Goal: Task Accomplishment & Management: Manage account settings

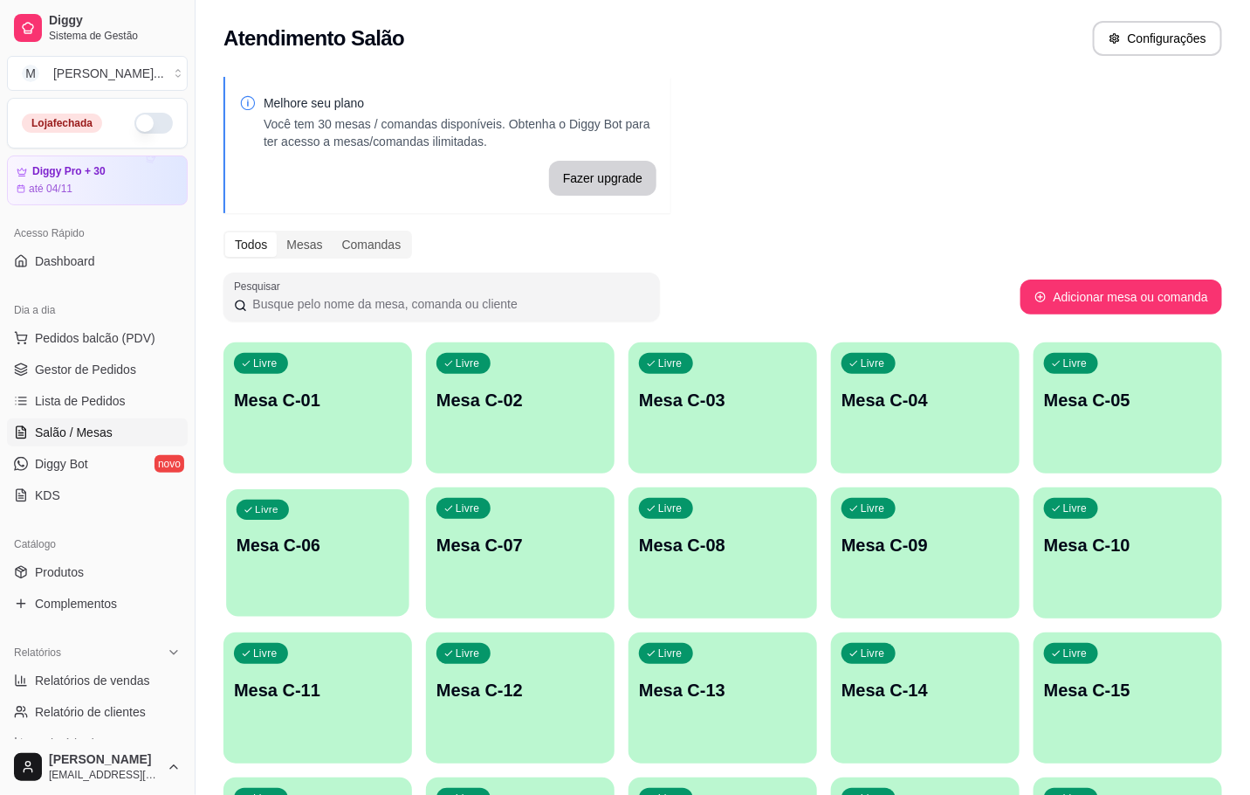
click at [254, 584] on div "Livre Mesa C-06" at bounding box center [317, 542] width 183 height 107
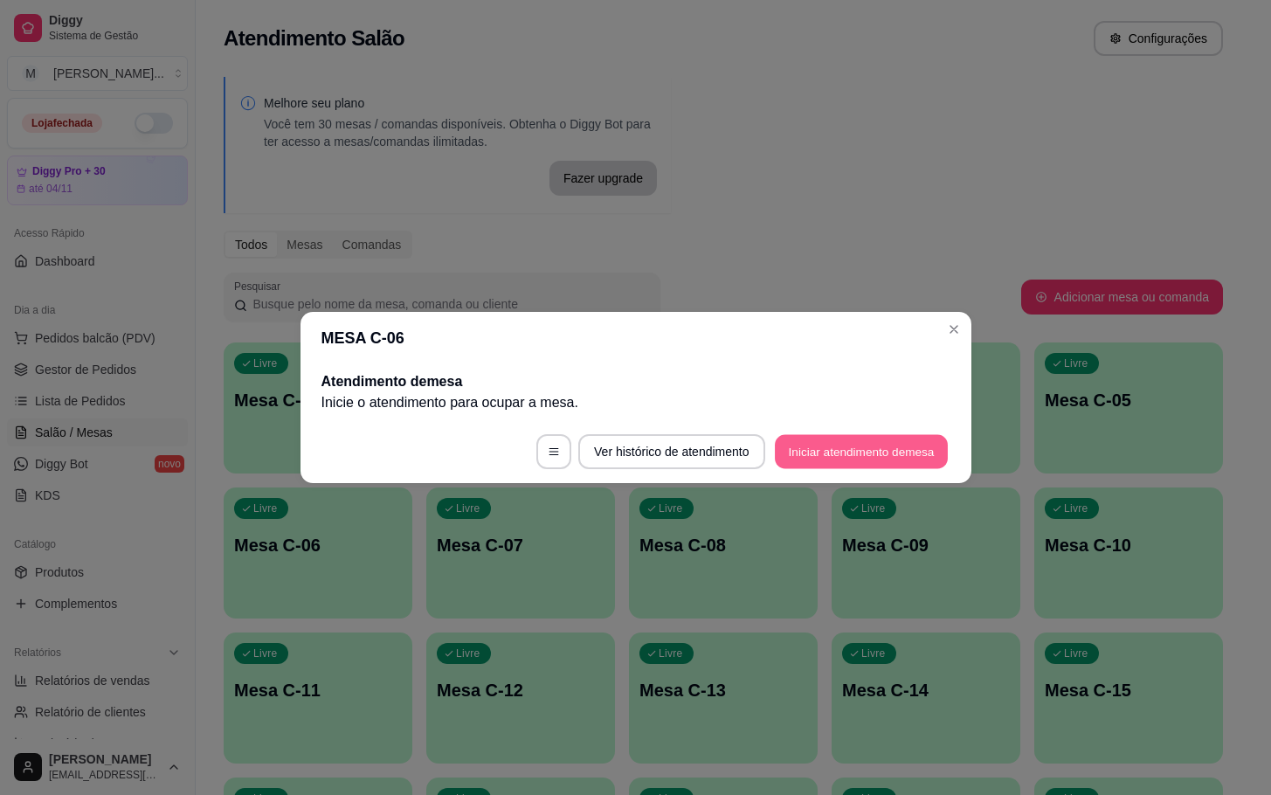
click at [839, 444] on button "Iniciar atendimento de mesa" at bounding box center [861, 452] width 173 height 34
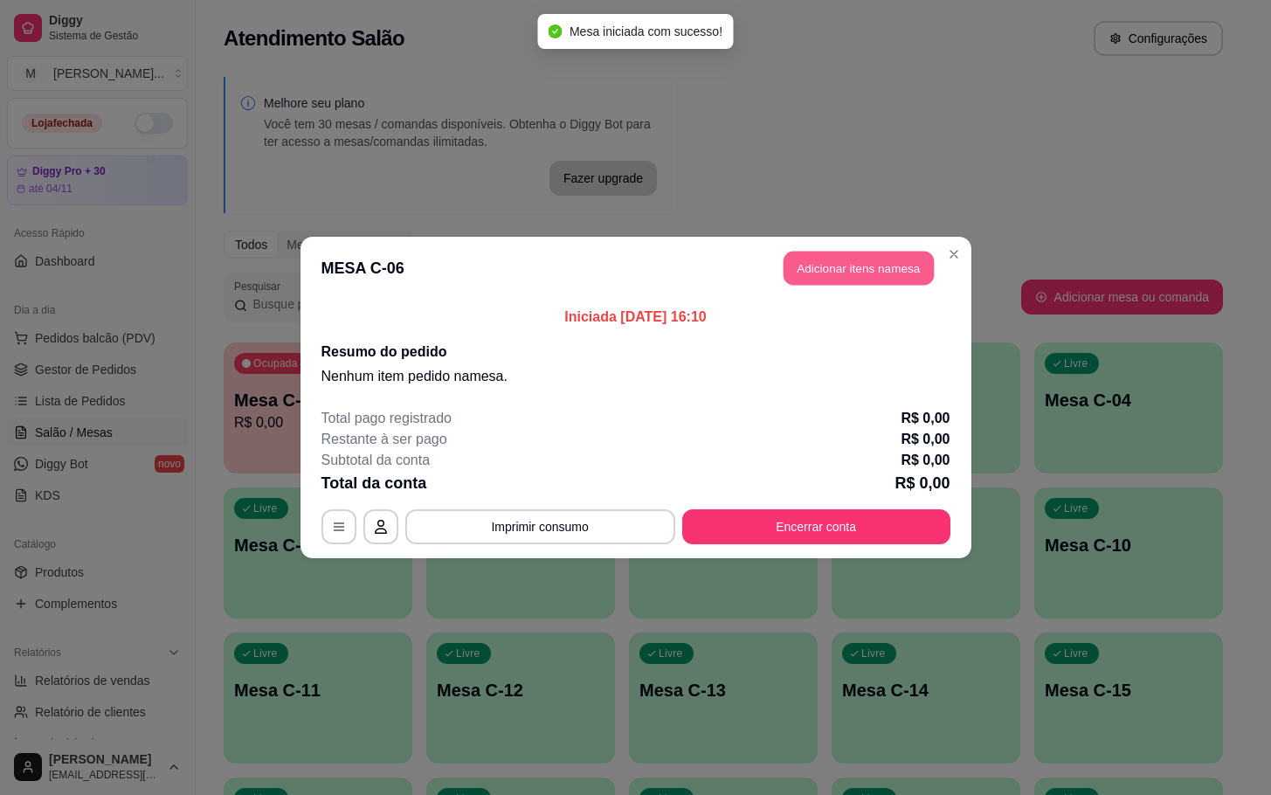
click at [891, 270] on button "Adicionar itens na mesa" at bounding box center [858, 268] width 150 height 34
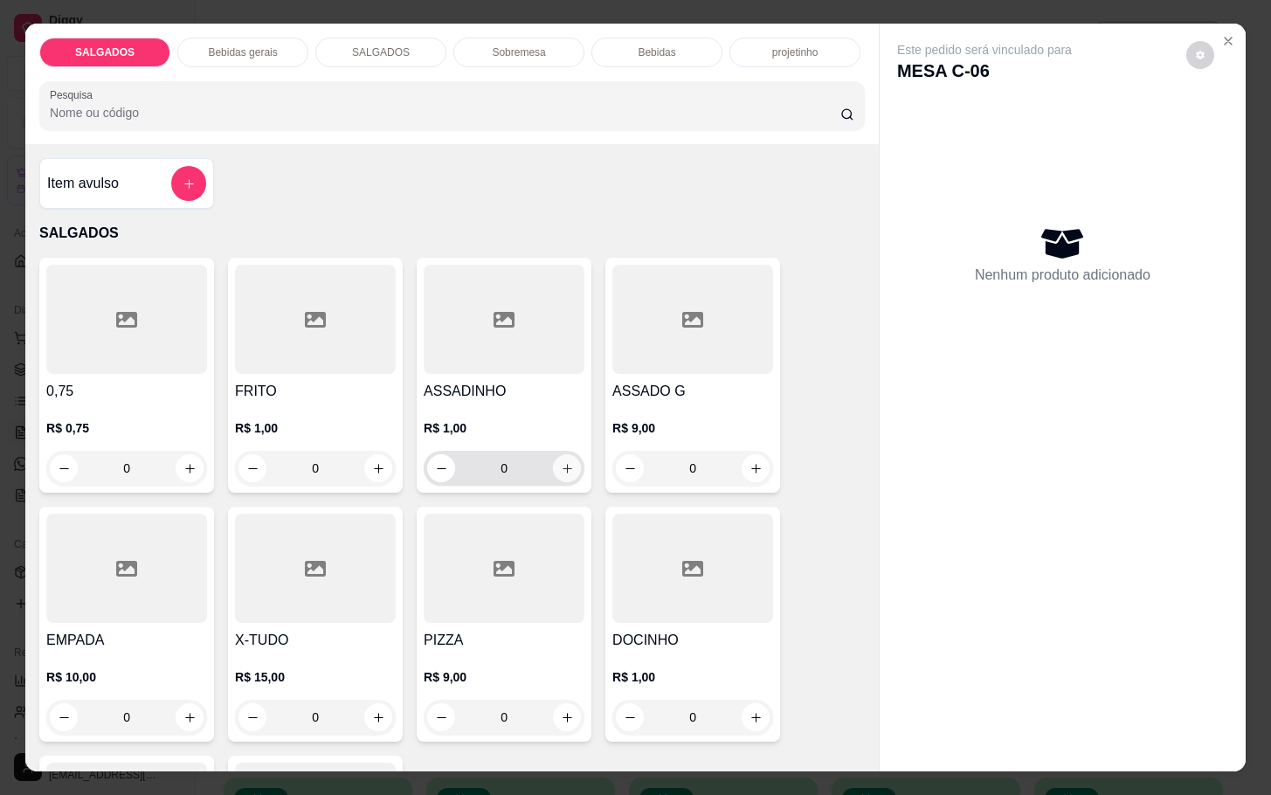
click at [561, 462] on icon "increase-product-quantity" at bounding box center [567, 468] width 13 height 13
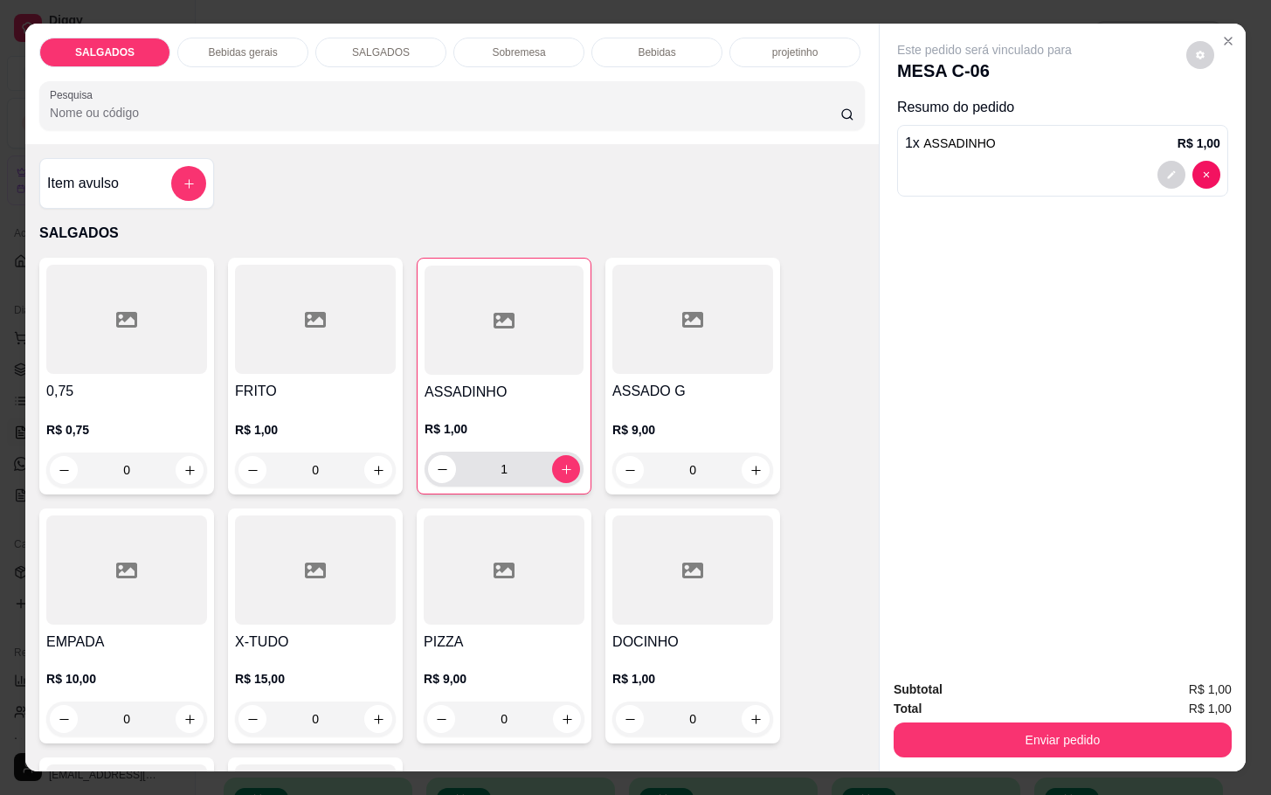
click at [572, 462] on div "1" at bounding box center [503, 468] width 159 height 35
drag, startPoint x: 553, startPoint y: 462, endPoint x: 571, endPoint y: 462, distance: 18.3
click at [571, 462] on div "1" at bounding box center [503, 468] width 159 height 35
click at [561, 464] on icon "increase-product-quantity" at bounding box center [566, 469] width 13 height 13
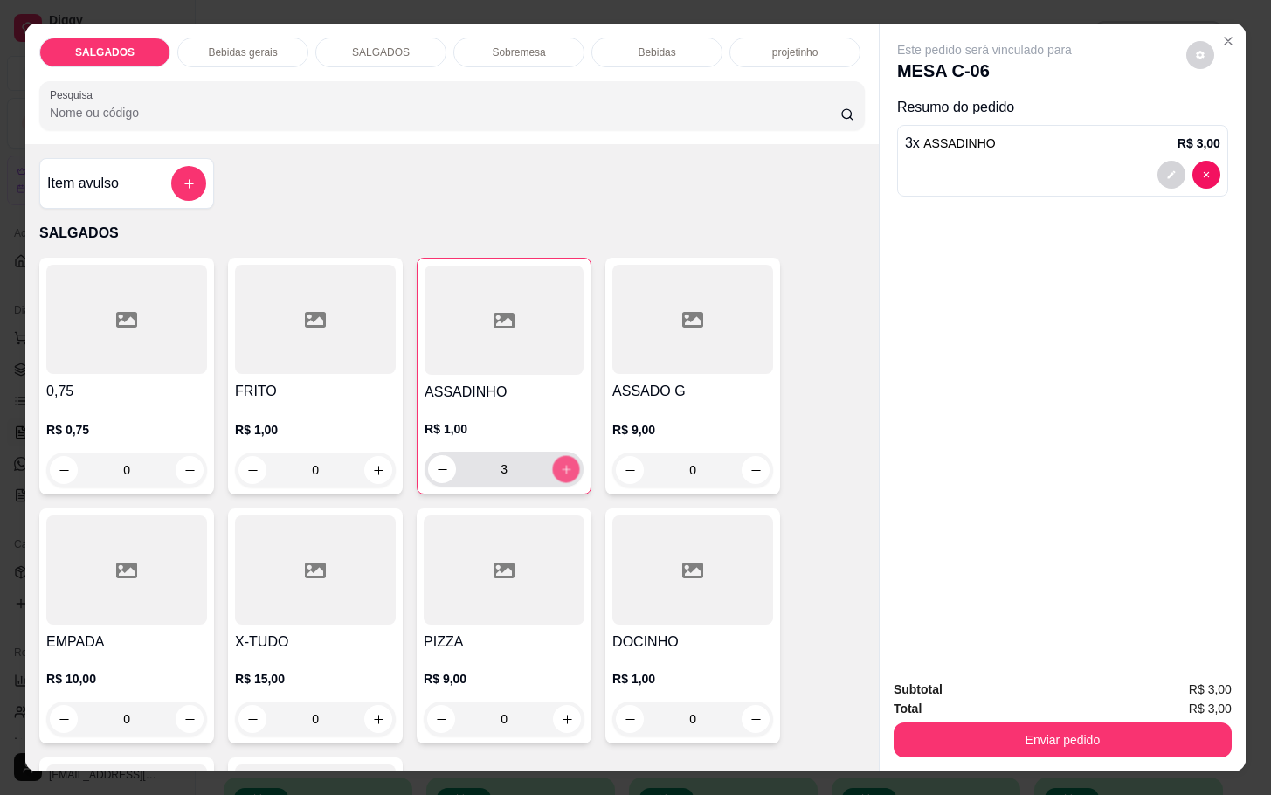
click at [561, 464] on icon "increase-product-quantity" at bounding box center [566, 469] width 13 height 13
click at [560, 464] on icon "increase-product-quantity" at bounding box center [566, 469] width 13 height 13
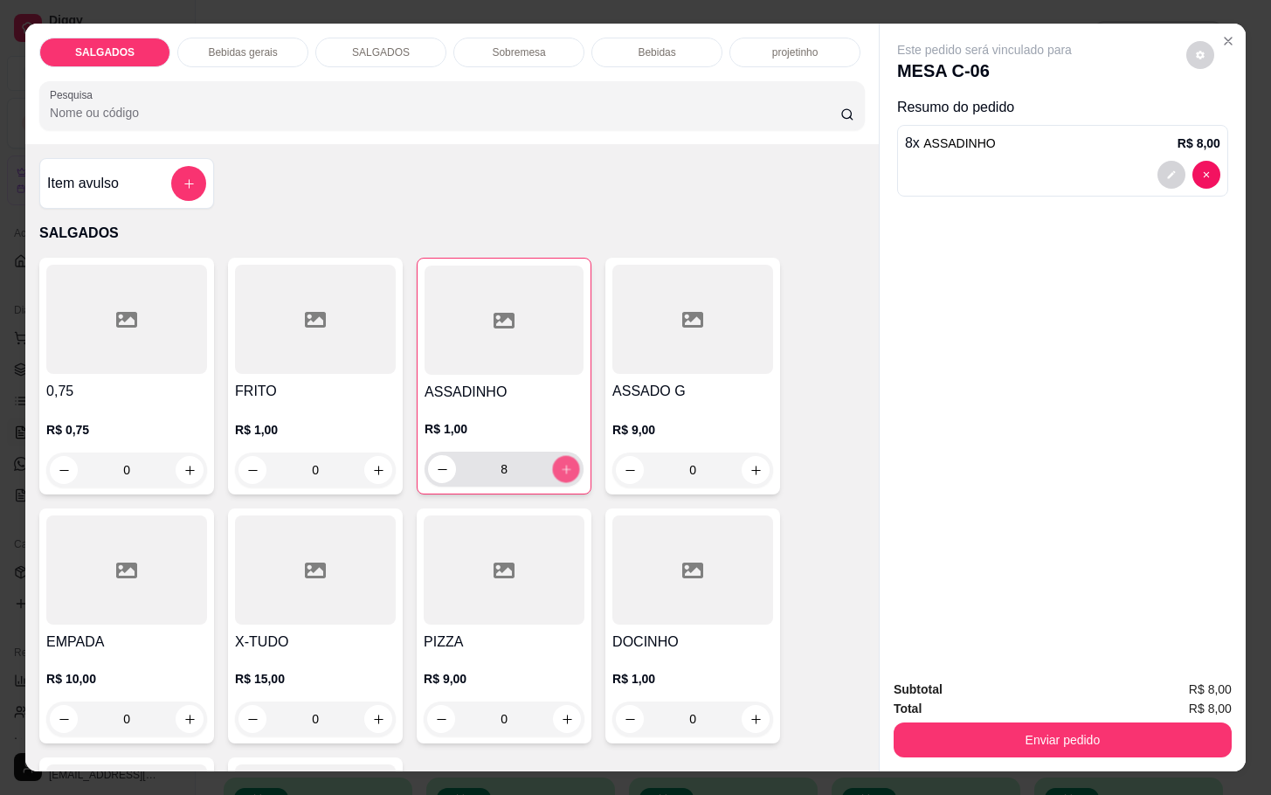
click at [560, 464] on icon "increase-product-quantity" at bounding box center [566, 469] width 13 height 13
type input "12"
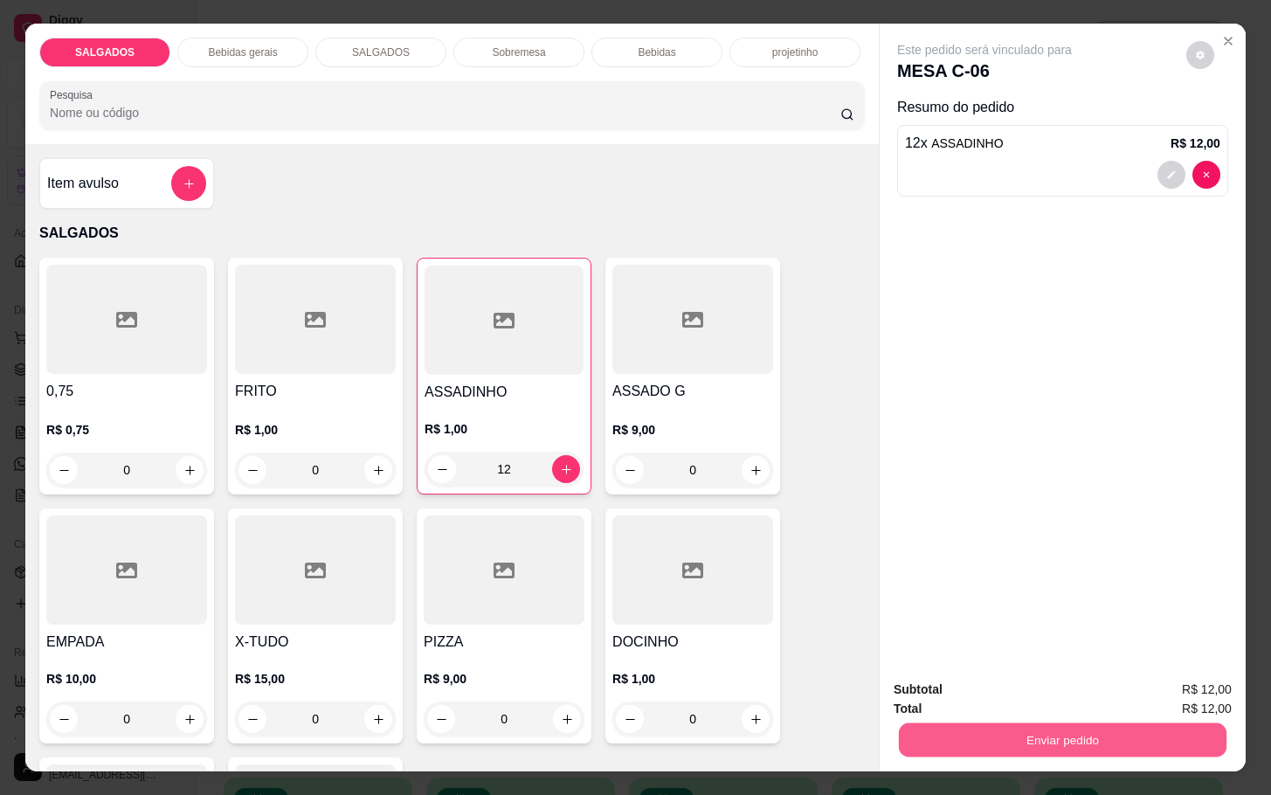
click at [969, 722] on button "Enviar pedido" at bounding box center [1062, 739] width 327 height 34
click at [1082, 686] on button "Registrar cliente" at bounding box center [1066, 687] width 112 height 32
click at [1032, 734] on button "Enviar pedido" at bounding box center [1062, 739] width 338 height 35
click at [1159, 689] on button "Enviar pedido" at bounding box center [1183, 687] width 96 height 32
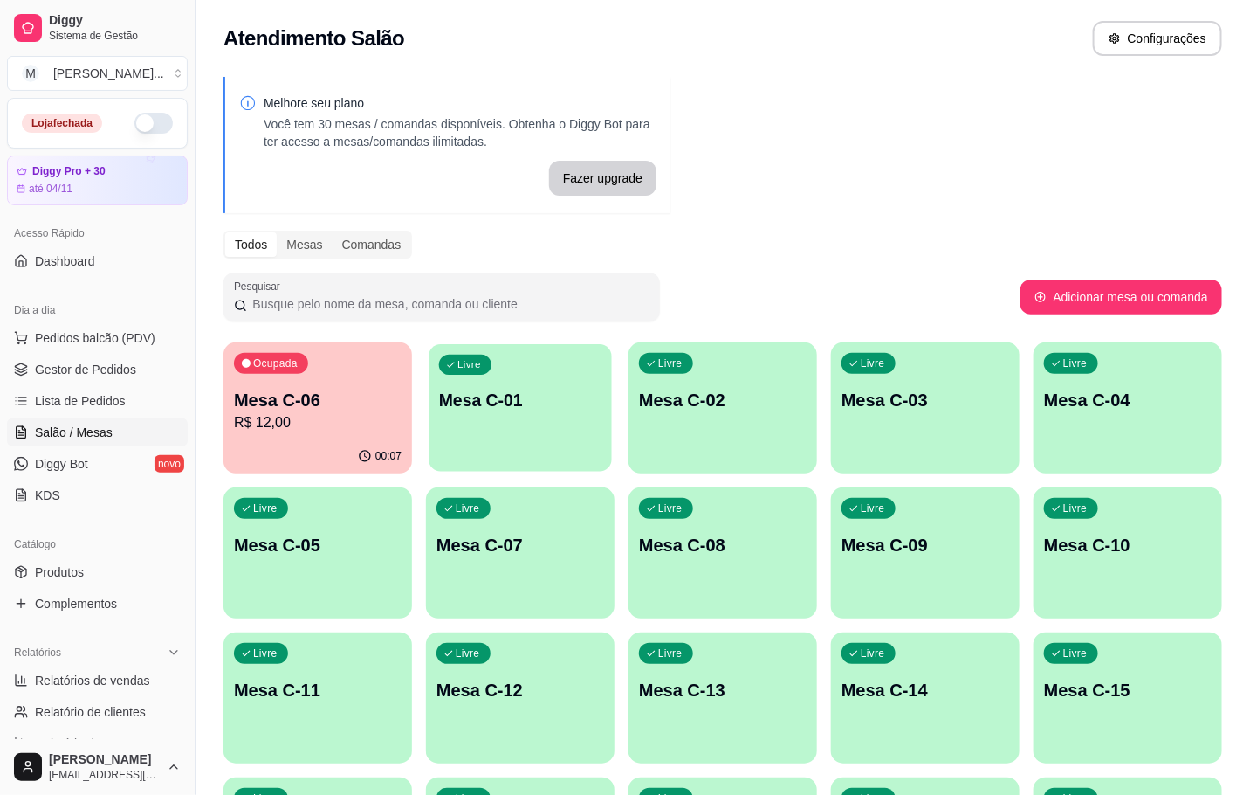
click at [425, 427] on div "Ocupada Mesa C-06 R$ 12,00 00:07 Livre Mesa C-01 Livre Mesa C-02 Livre Mesa C-0…" at bounding box center [723, 770] width 999 height 856
click at [279, 410] on p "Mesa C-06" at bounding box center [318, 400] width 168 height 24
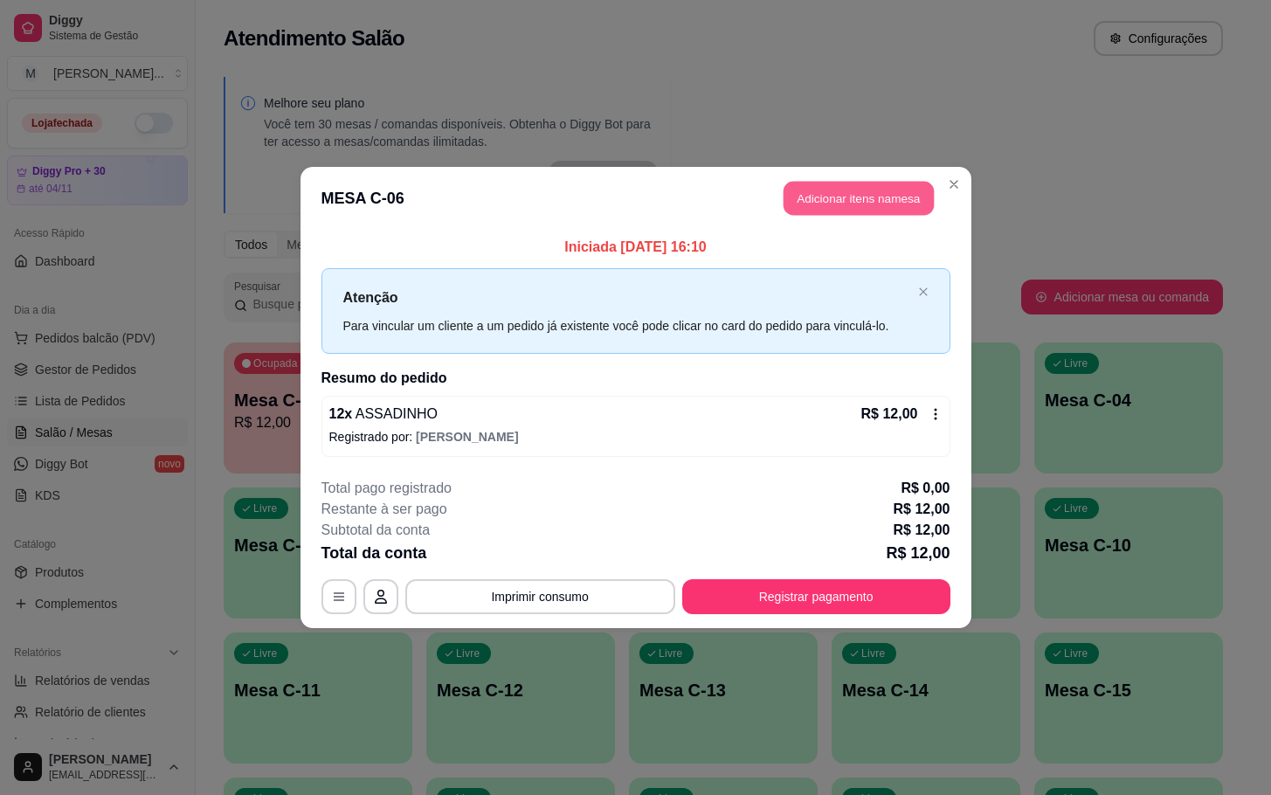
click at [828, 192] on button "Adicionar itens na mesa" at bounding box center [858, 199] width 150 height 34
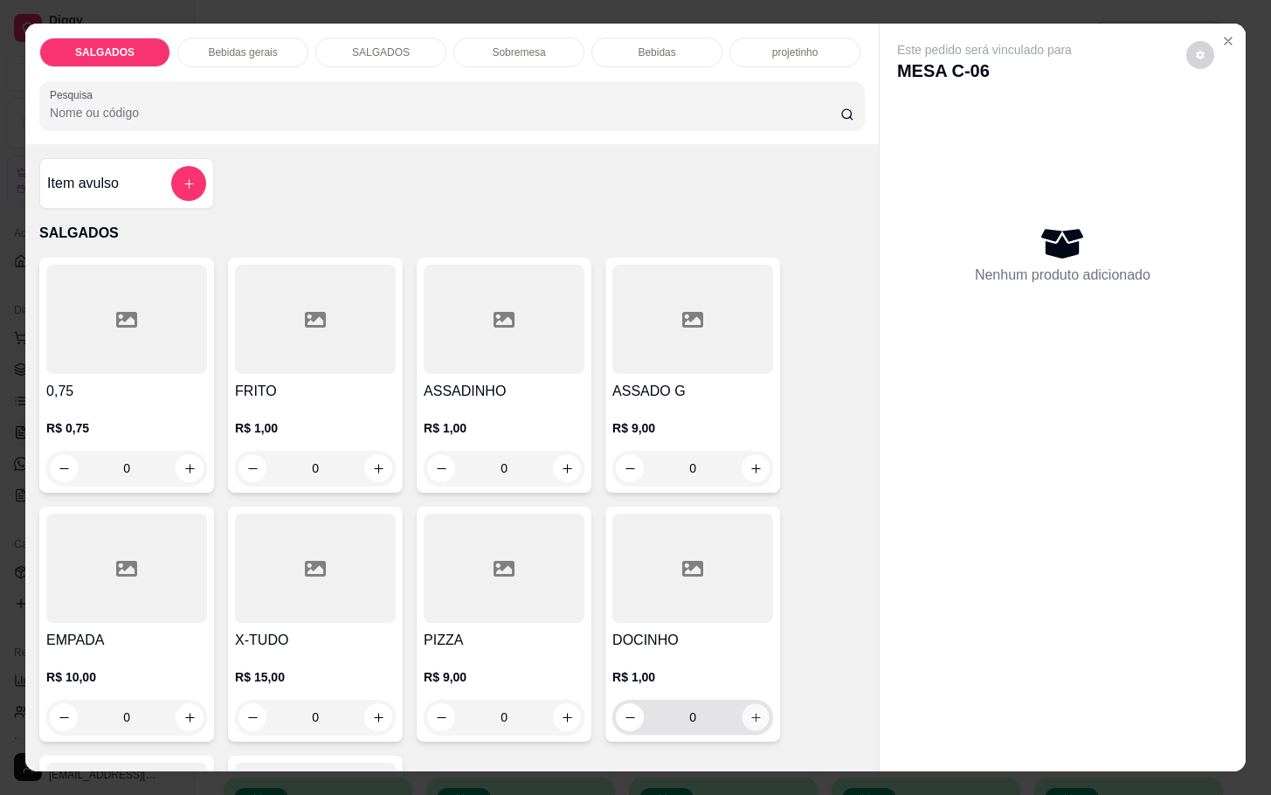
click at [742, 719] on button "increase-product-quantity" at bounding box center [755, 717] width 27 height 27
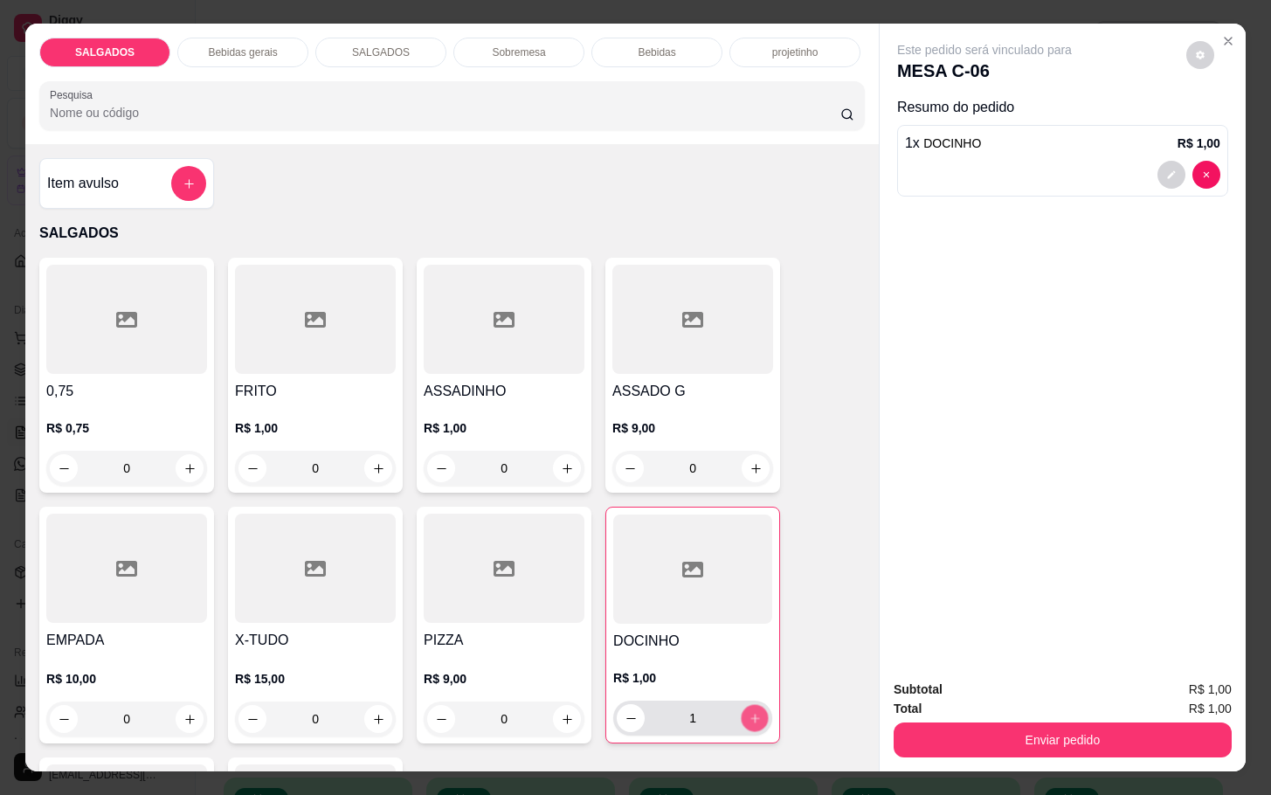
click at [741, 719] on button "increase-product-quantity" at bounding box center [754, 718] width 27 height 27
click at [748, 712] on icon "increase-product-quantity" at bounding box center [754, 718] width 13 height 13
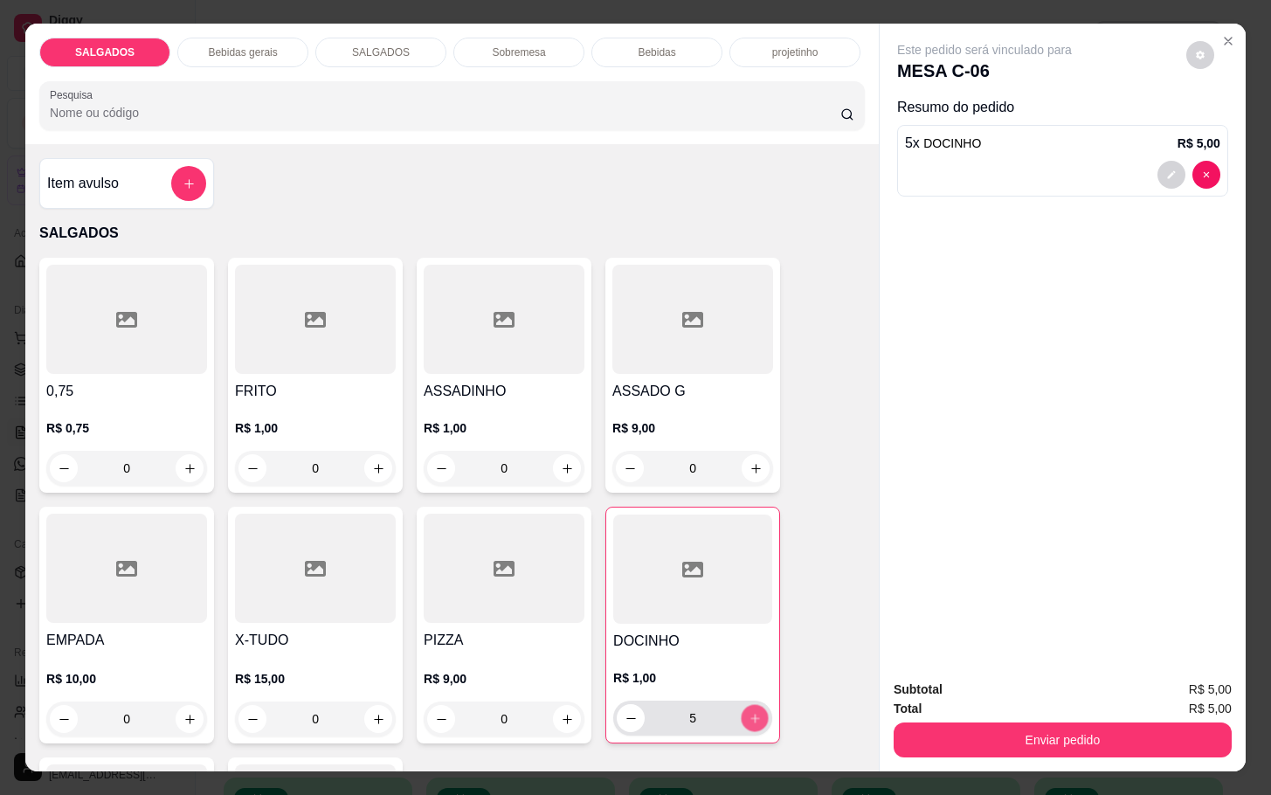
type input "6"
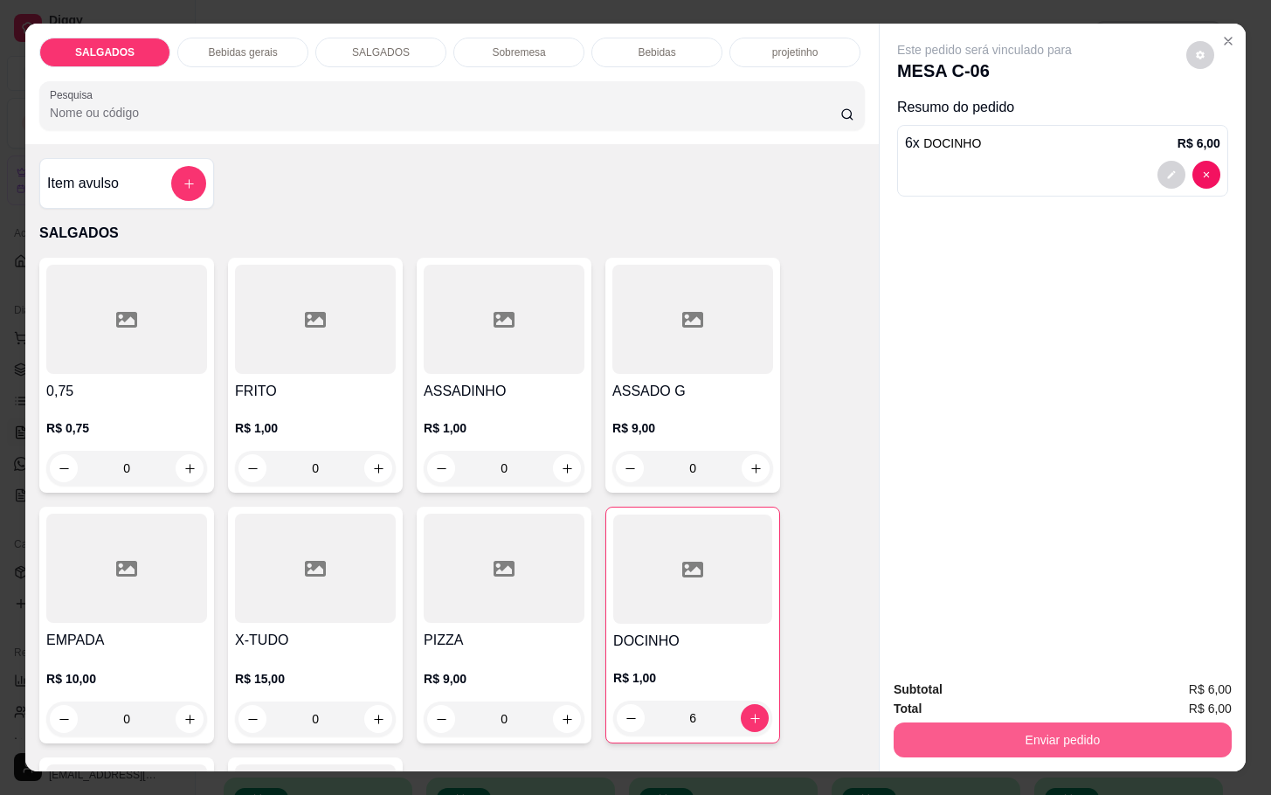
click at [944, 722] on button "Enviar pedido" at bounding box center [1062, 739] width 338 height 35
click at [1164, 697] on button "Enviar pedido" at bounding box center [1182, 687] width 99 height 33
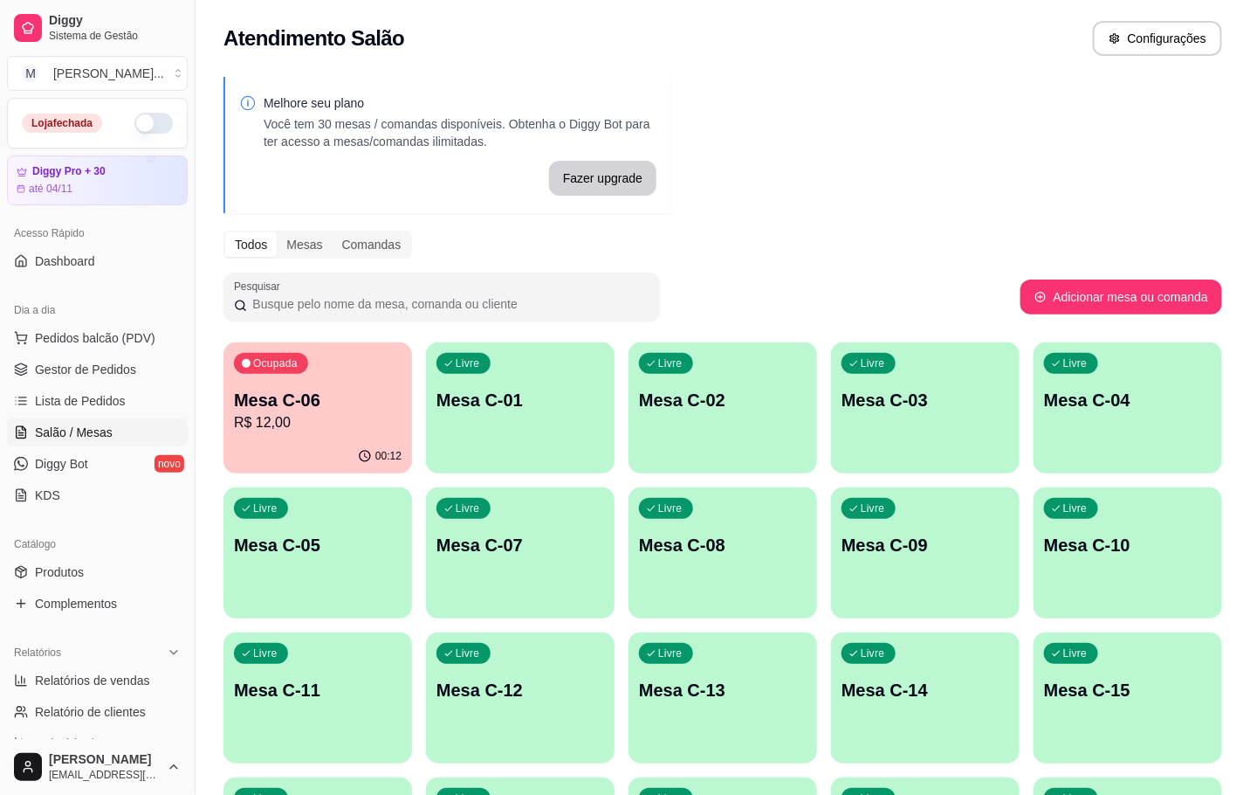
click at [359, 451] on div "00:12" at bounding box center [318, 456] width 189 height 34
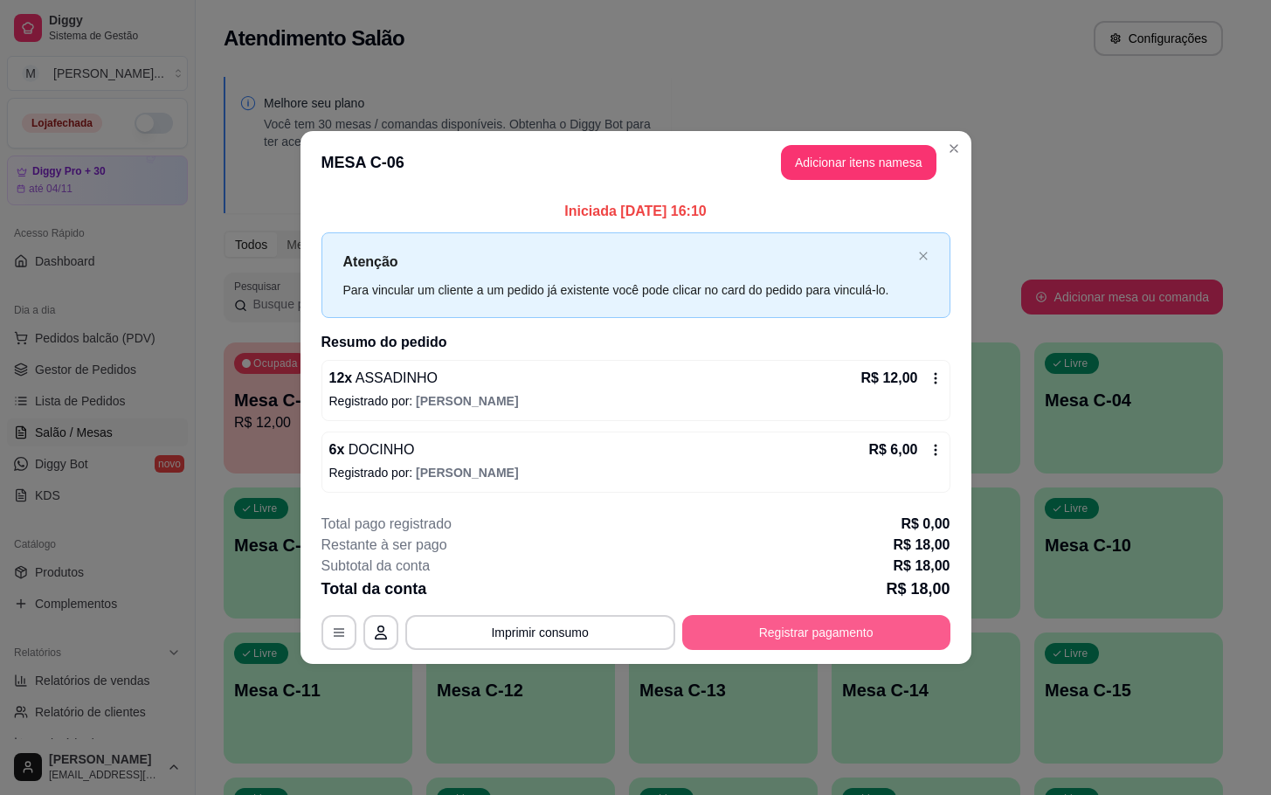
click at [795, 629] on button "Registrar pagamento" at bounding box center [816, 632] width 268 height 35
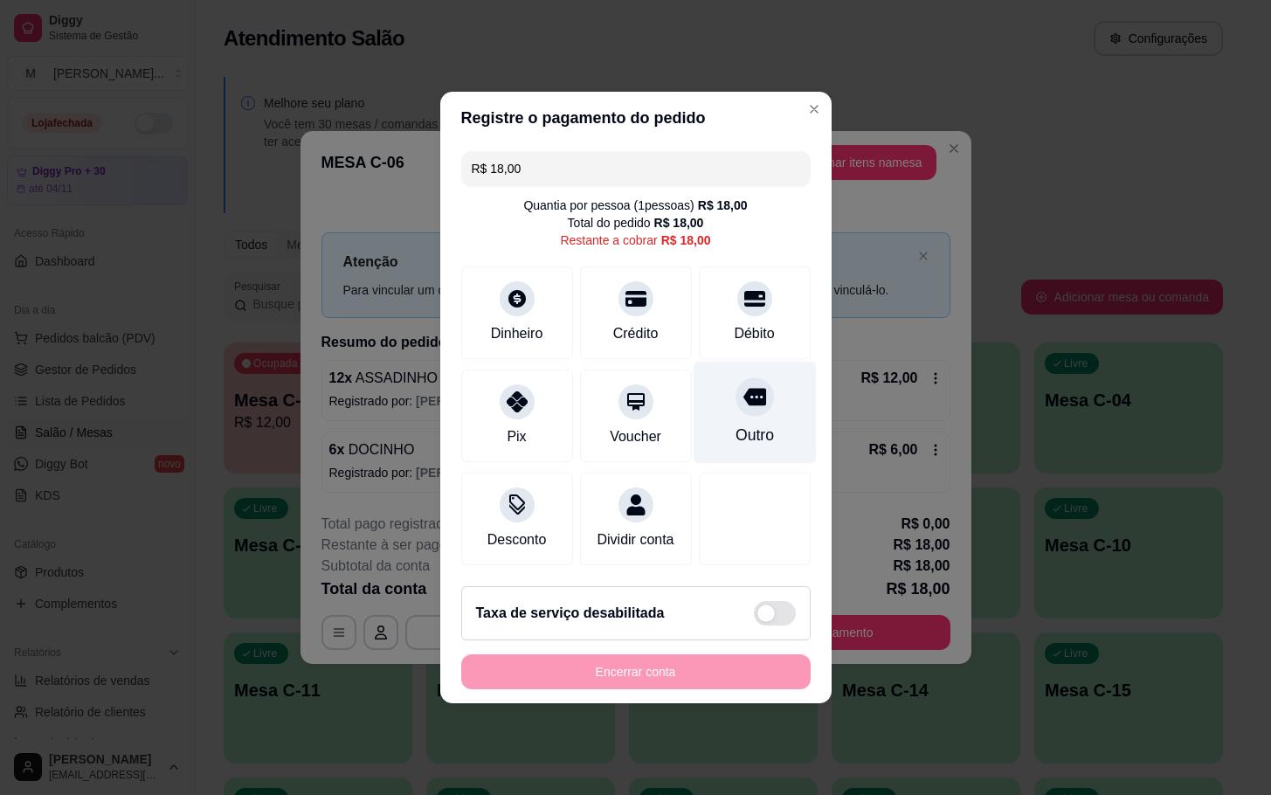
click at [735, 391] on div at bounding box center [754, 396] width 38 height 38
type input "R$ 0,00"
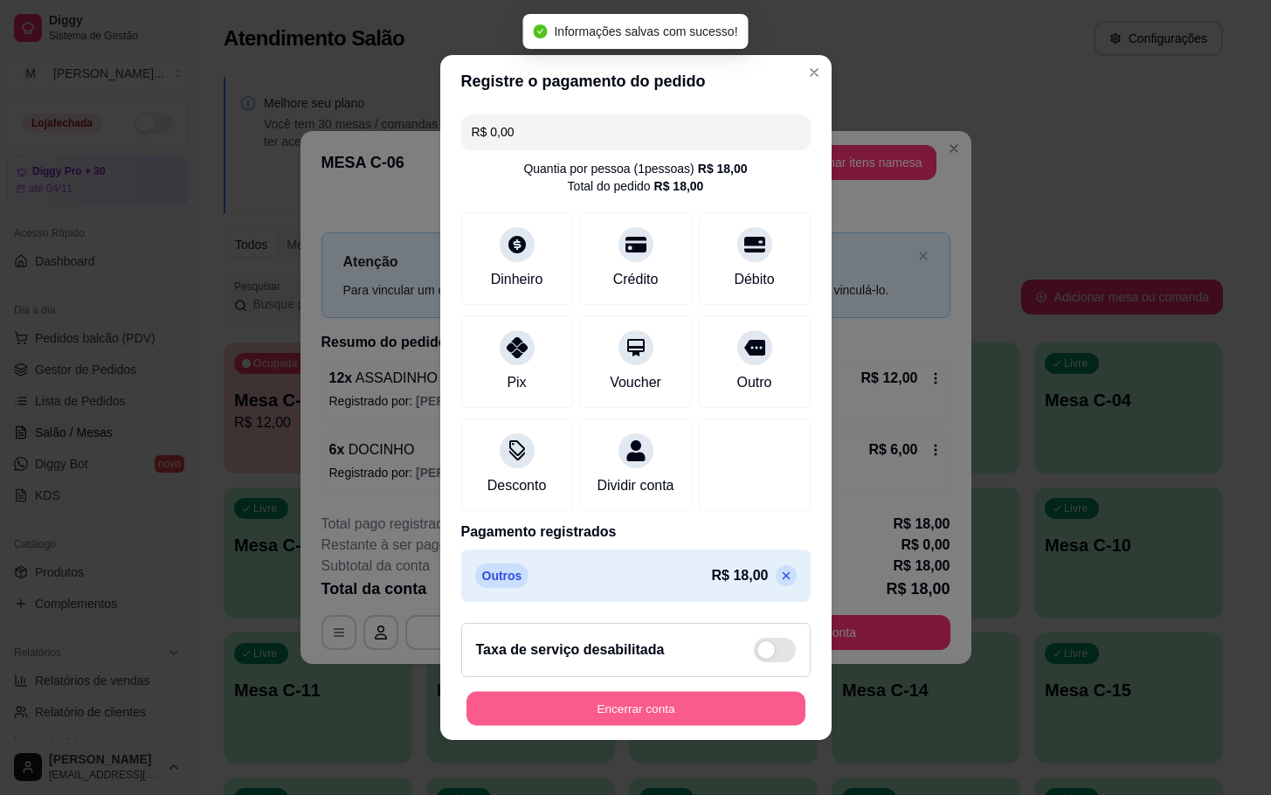
click at [687, 726] on button "Encerrar conta" at bounding box center [635, 709] width 339 height 34
